Goal: Book appointment/travel/reservation

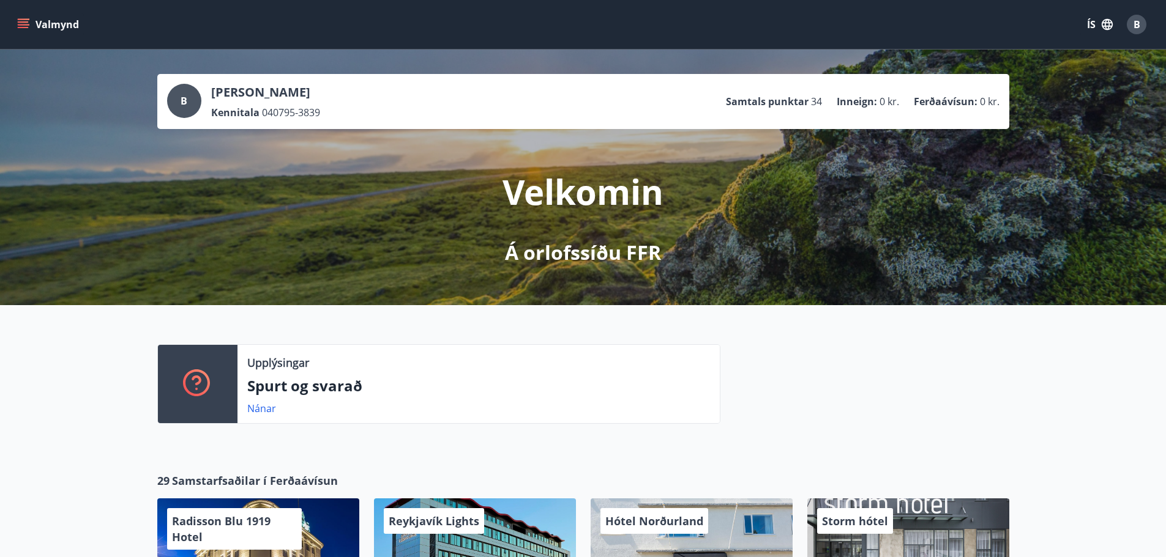
click at [98, 390] on div "Upplýsingar Spurt og svarað Nánar" at bounding box center [583, 379] width 1166 height 148
click at [27, 26] on icon "menu" at bounding box center [23, 24] width 12 height 12
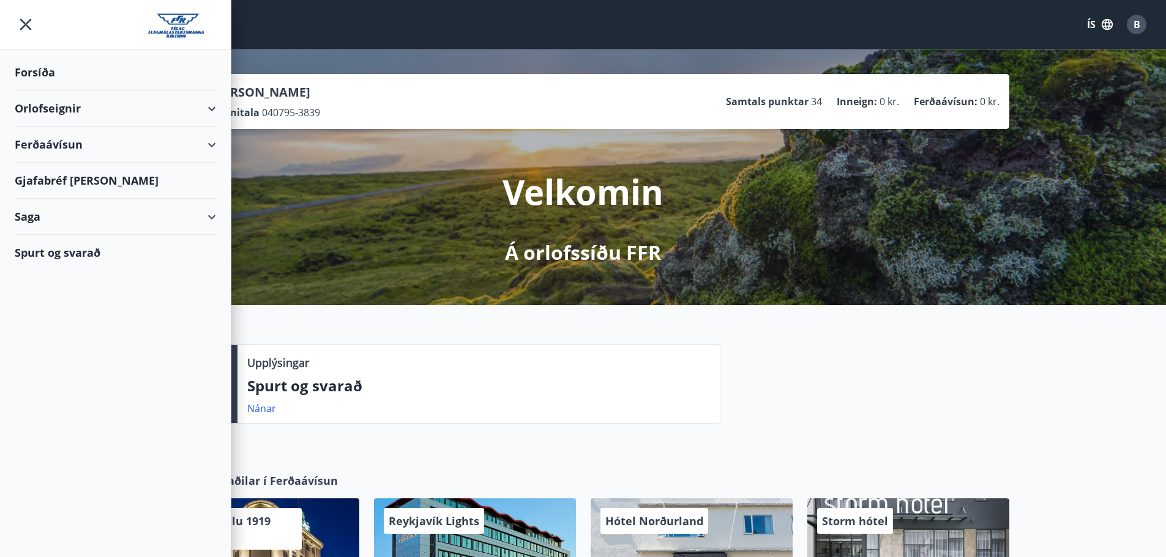
click at [155, 99] on div "Orlofseignir" at bounding box center [115, 109] width 201 height 36
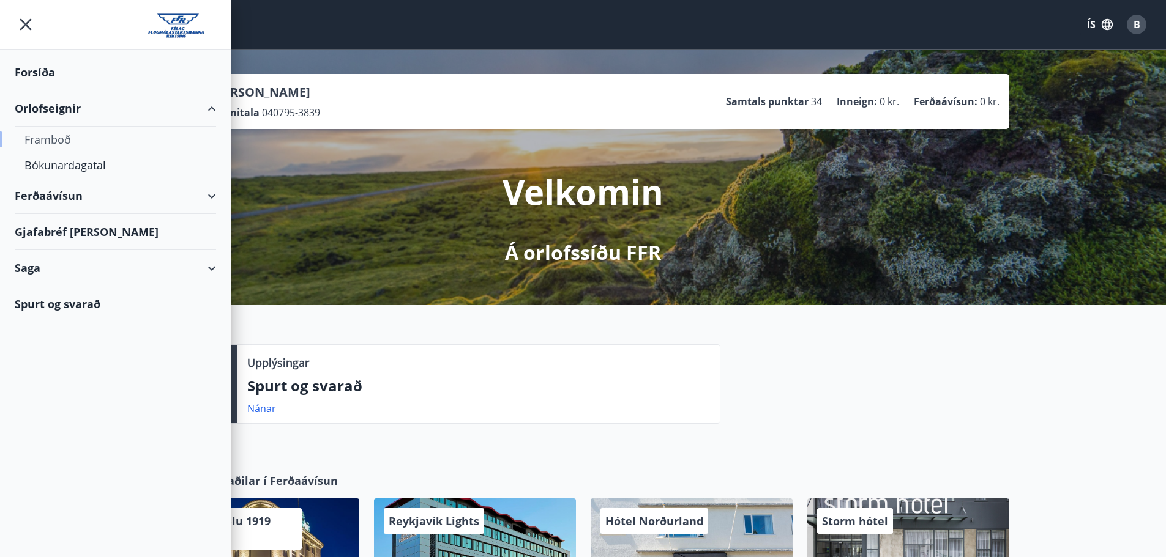
click at [47, 140] on div "Framboð" at bounding box center [115, 140] width 182 height 26
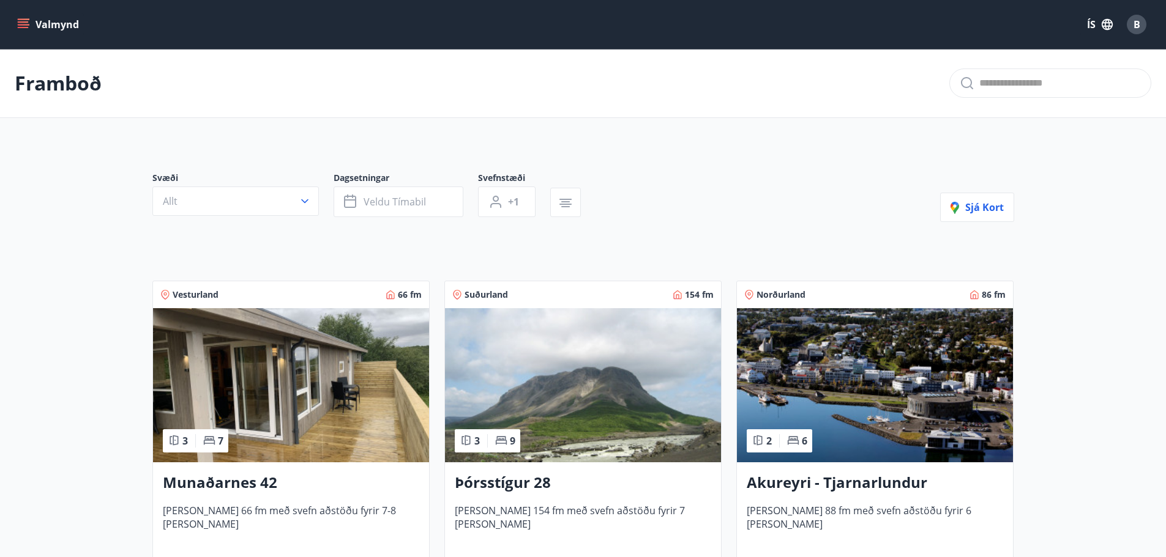
click at [43, 17] on button "Valmynd" at bounding box center [49, 24] width 69 height 22
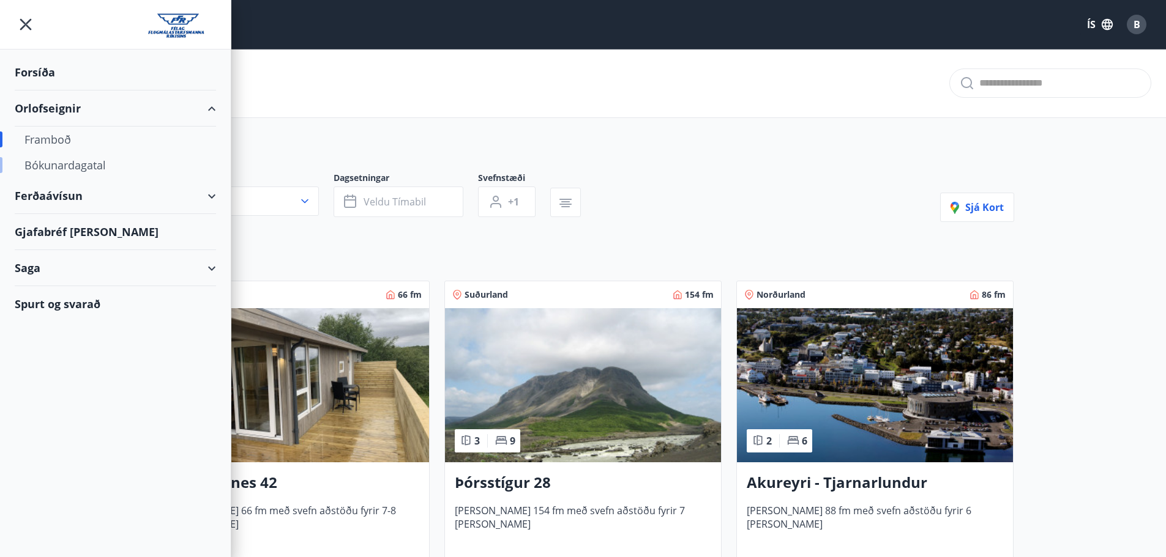
click at [72, 171] on div "Bókunardagatal" at bounding box center [115, 165] width 182 height 26
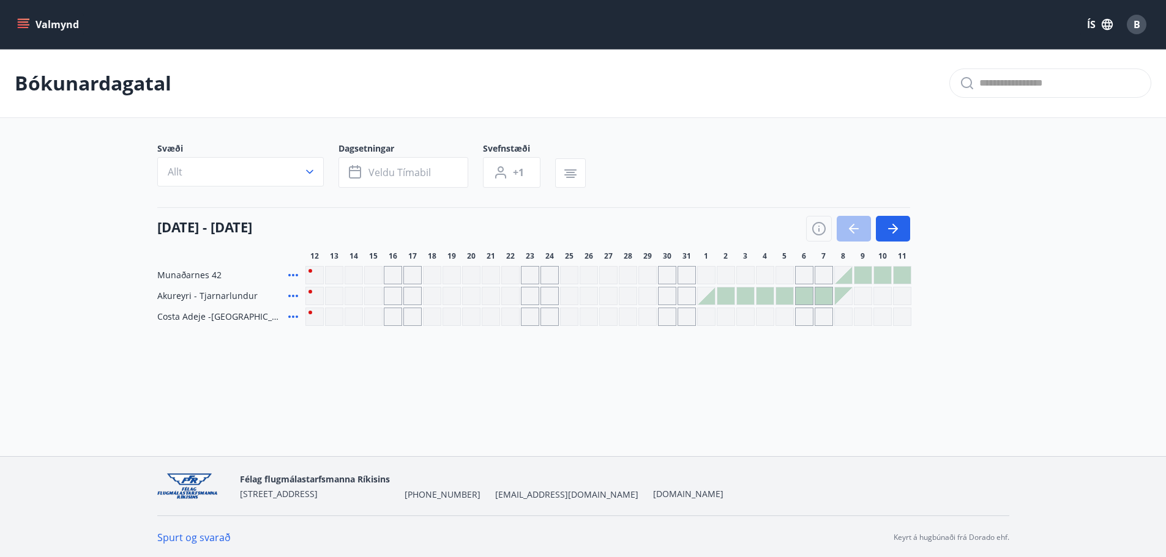
drag, startPoint x: 220, startPoint y: 229, endPoint x: 422, endPoint y: 240, distance: 202.2
click at [333, 234] on div "[DATE] - [DATE]" at bounding box center [533, 224] width 753 height 34
click at [891, 232] on icon "button" at bounding box center [892, 228] width 15 height 15
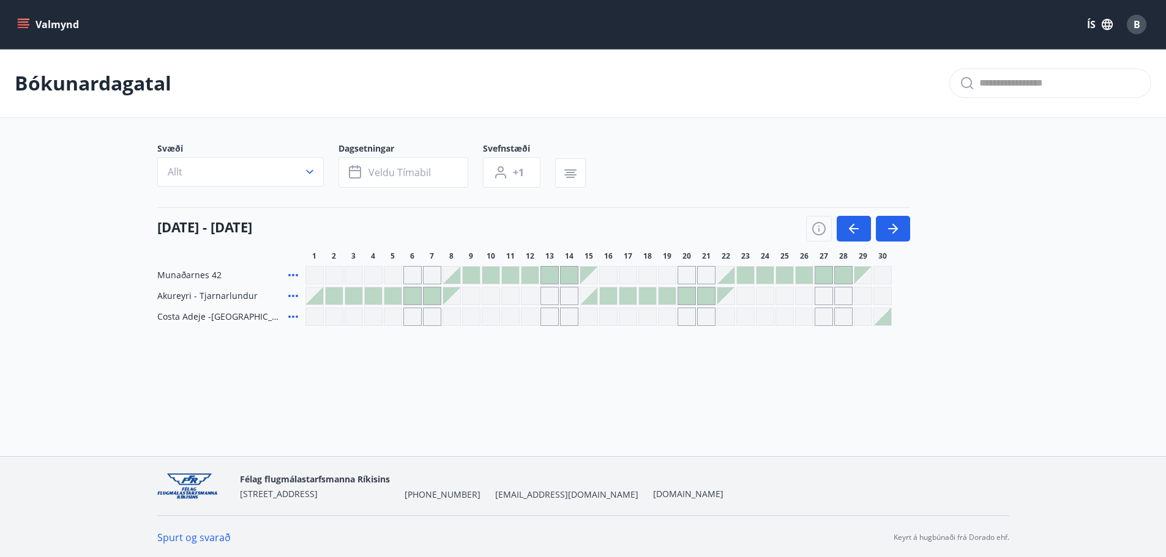
drag, startPoint x: 494, startPoint y: 294, endPoint x: 501, endPoint y: 299, distance: 8.0
click at [501, 299] on div at bounding box center [598, 296] width 586 height 18
click at [291, 174] on button "Allt" at bounding box center [240, 171] width 166 height 29
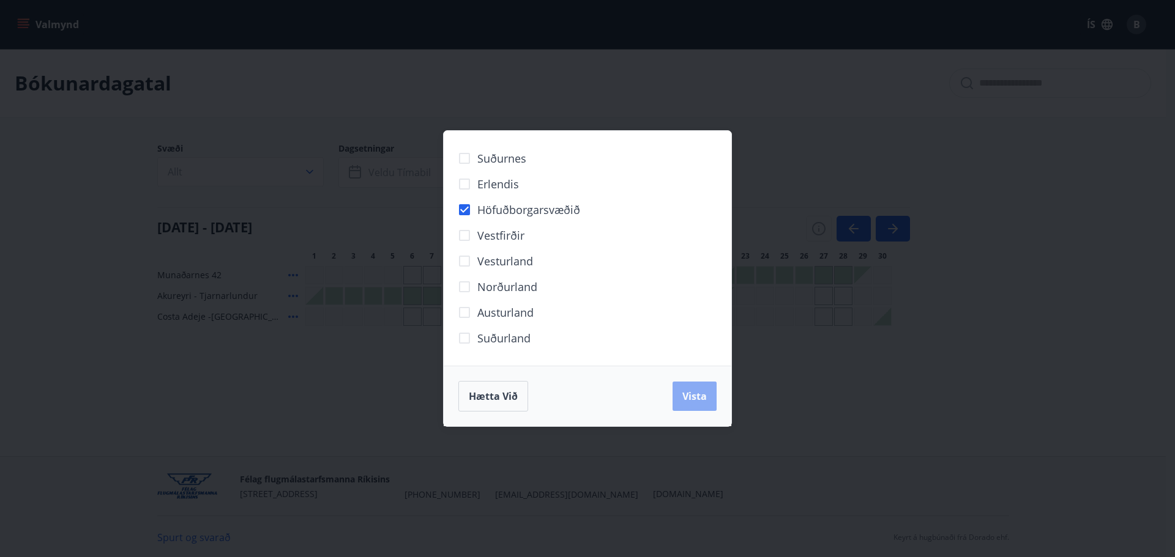
click at [692, 398] on span "Vista" at bounding box center [694, 396] width 24 height 13
